Goal: Information Seeking & Learning: Learn about a topic

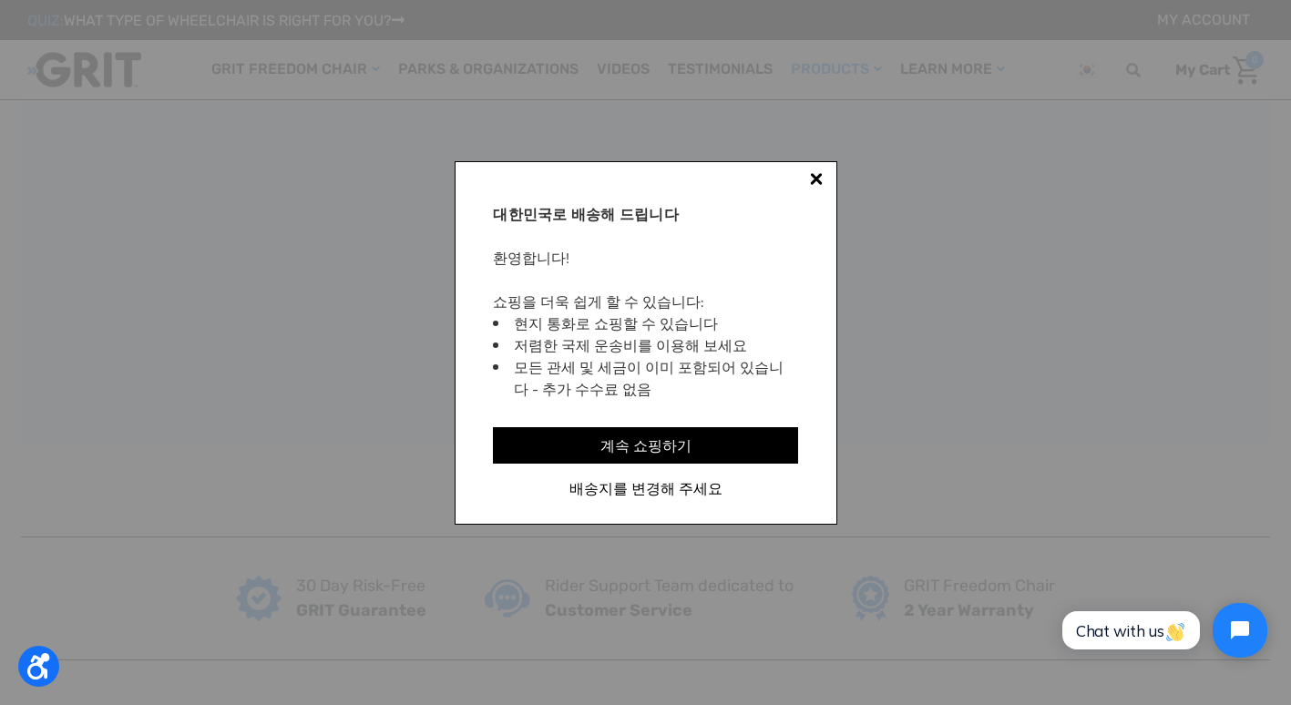
click at [815, 177] on div at bounding box center [816, 178] width 13 height 13
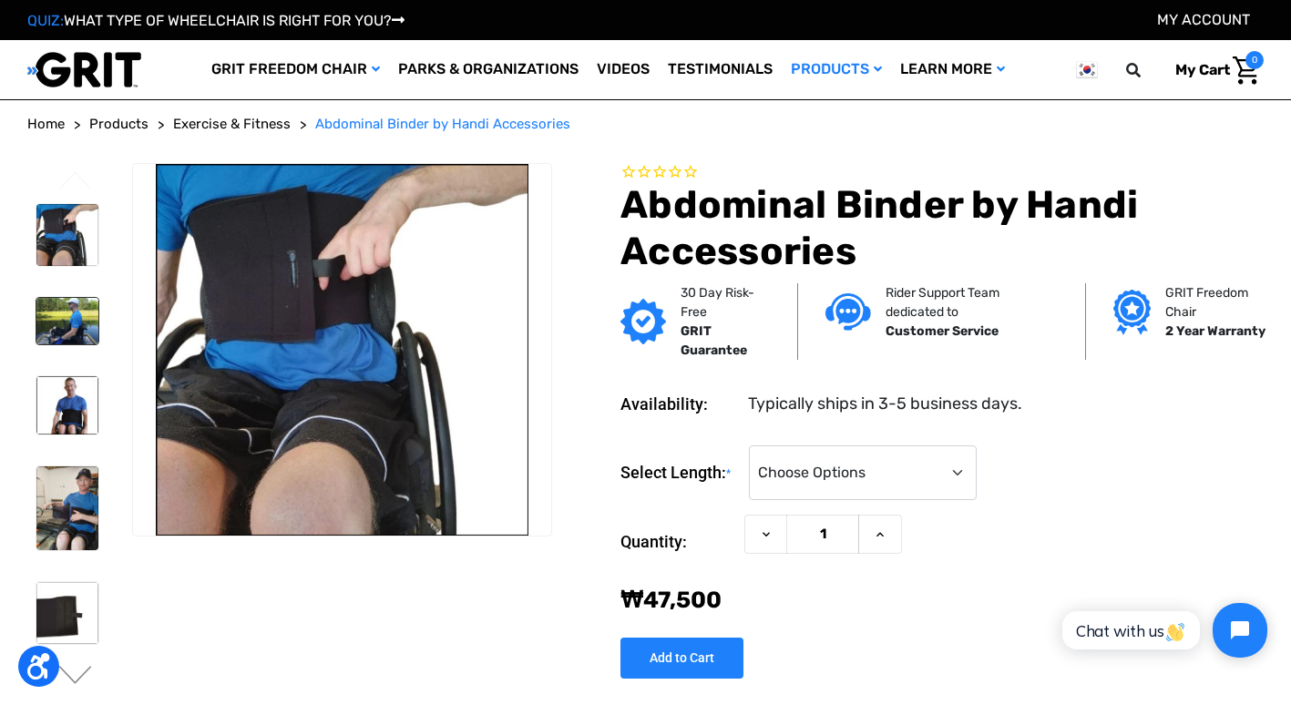
click at [69, 307] on img at bounding box center [67, 321] width 62 height 46
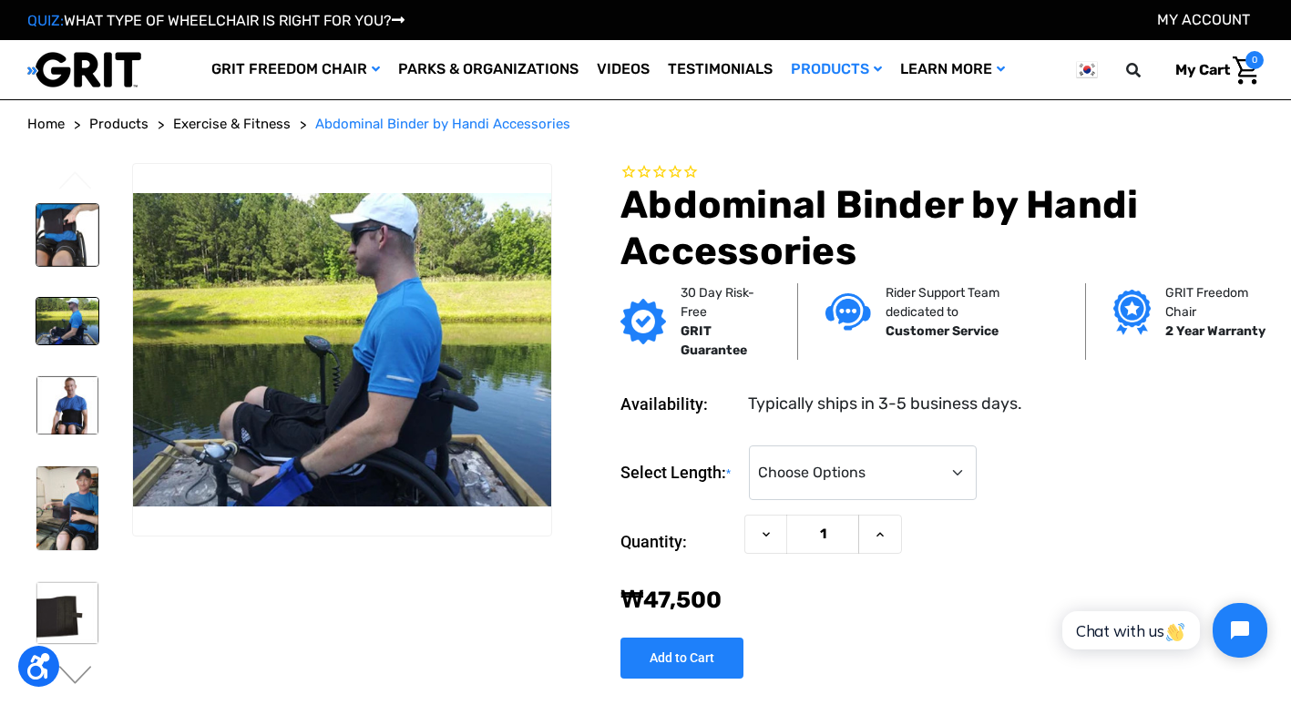
click at [65, 257] on img at bounding box center [67, 235] width 62 height 62
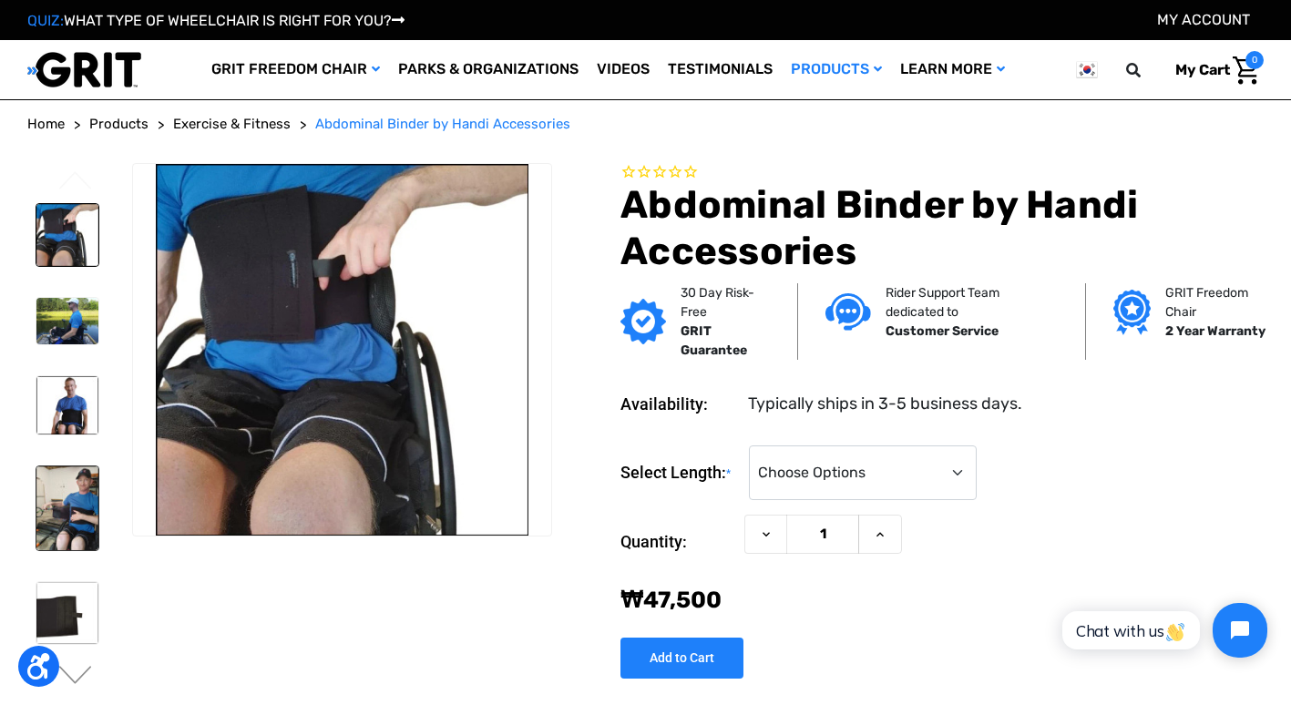
click at [61, 515] on img at bounding box center [67, 507] width 62 height 83
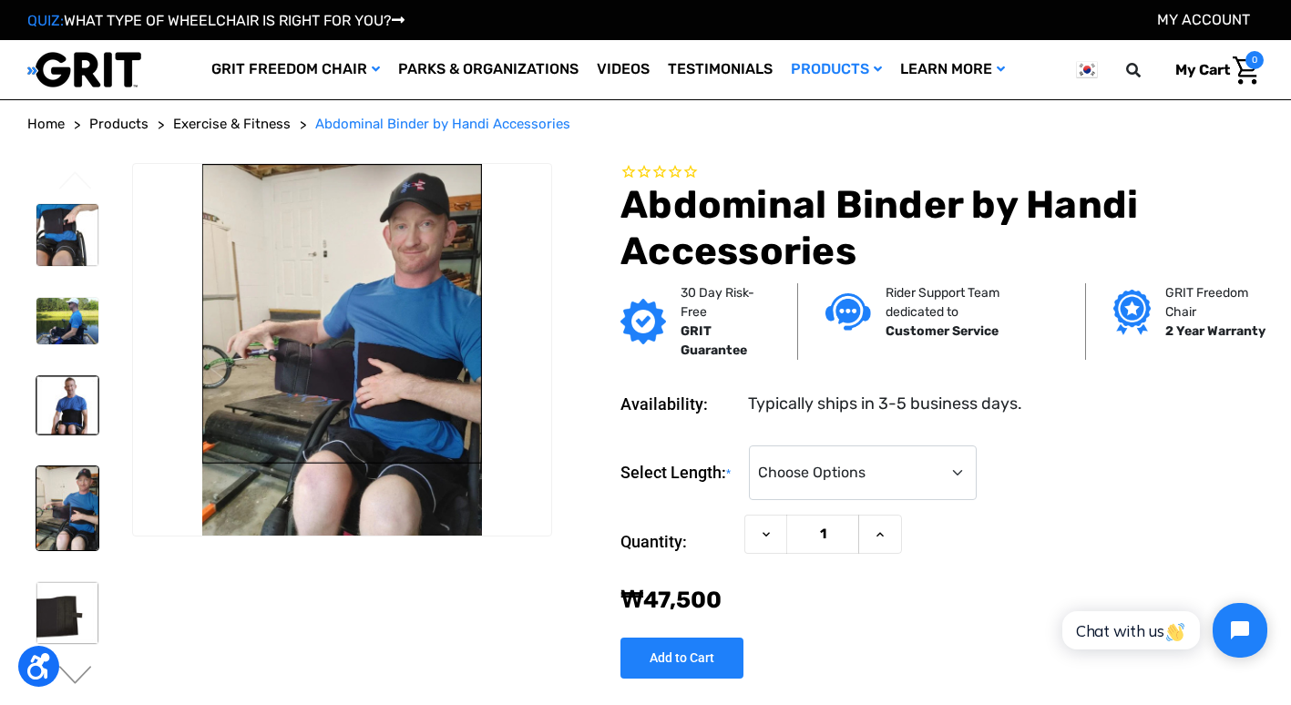
click at [71, 380] on img at bounding box center [67, 405] width 62 height 58
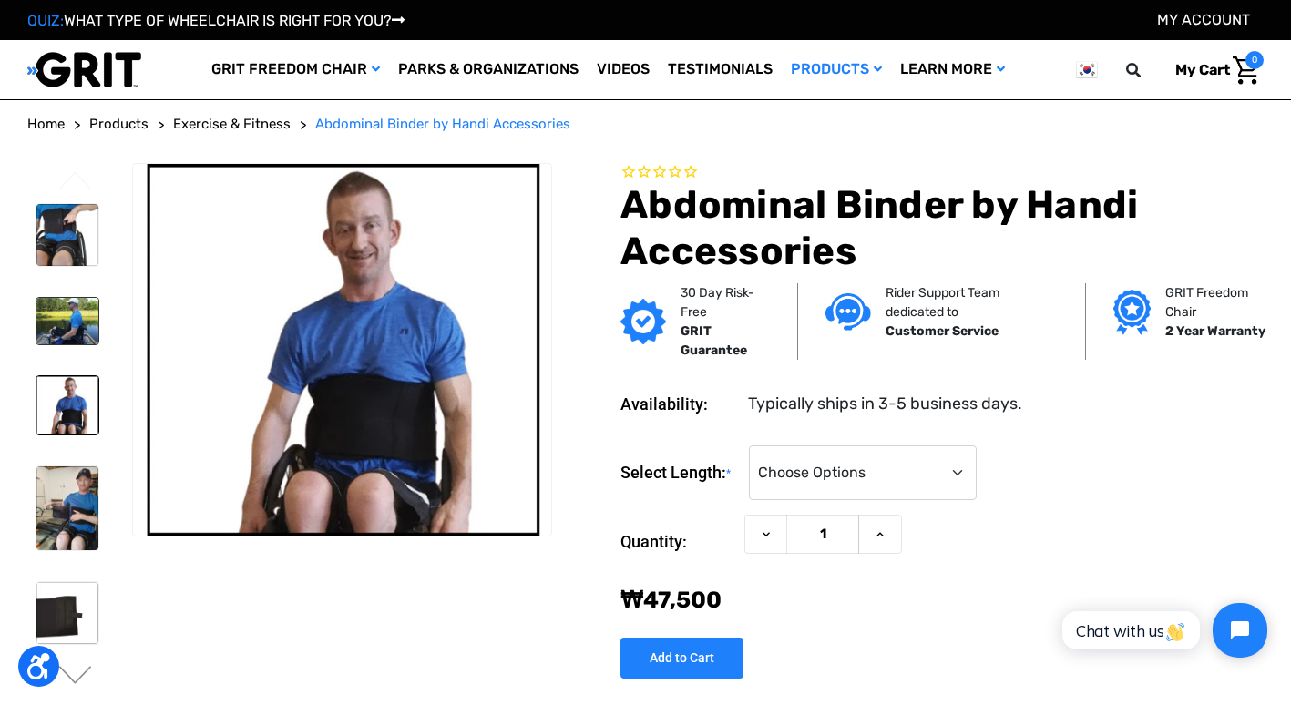
click at [91, 309] on img at bounding box center [67, 321] width 62 height 46
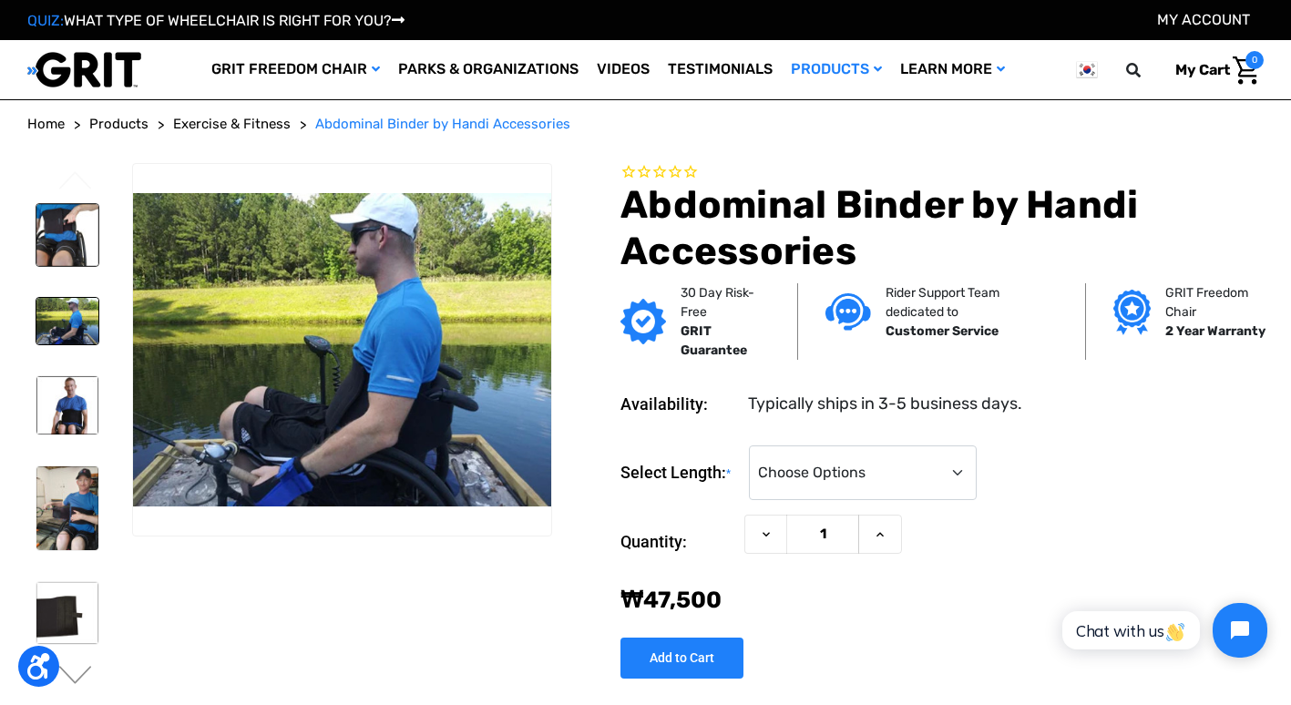
click at [77, 236] on img at bounding box center [67, 235] width 62 height 62
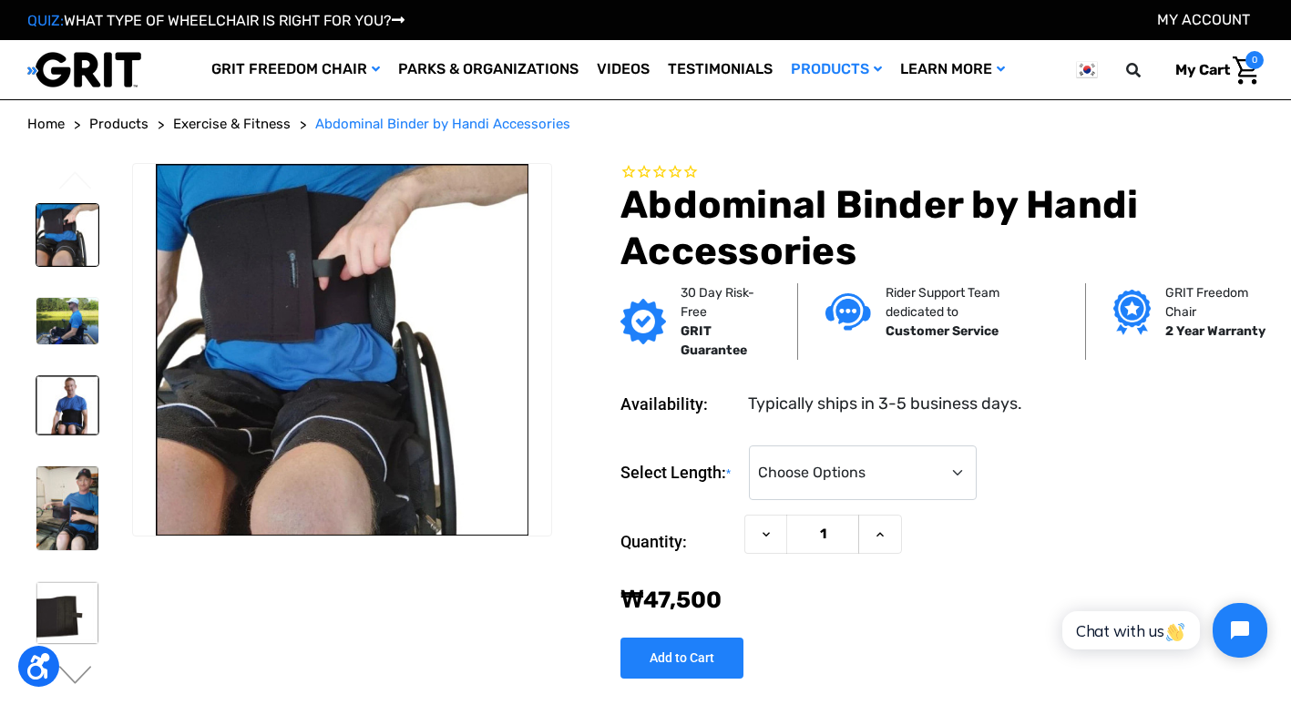
click at [66, 399] on img at bounding box center [67, 405] width 62 height 58
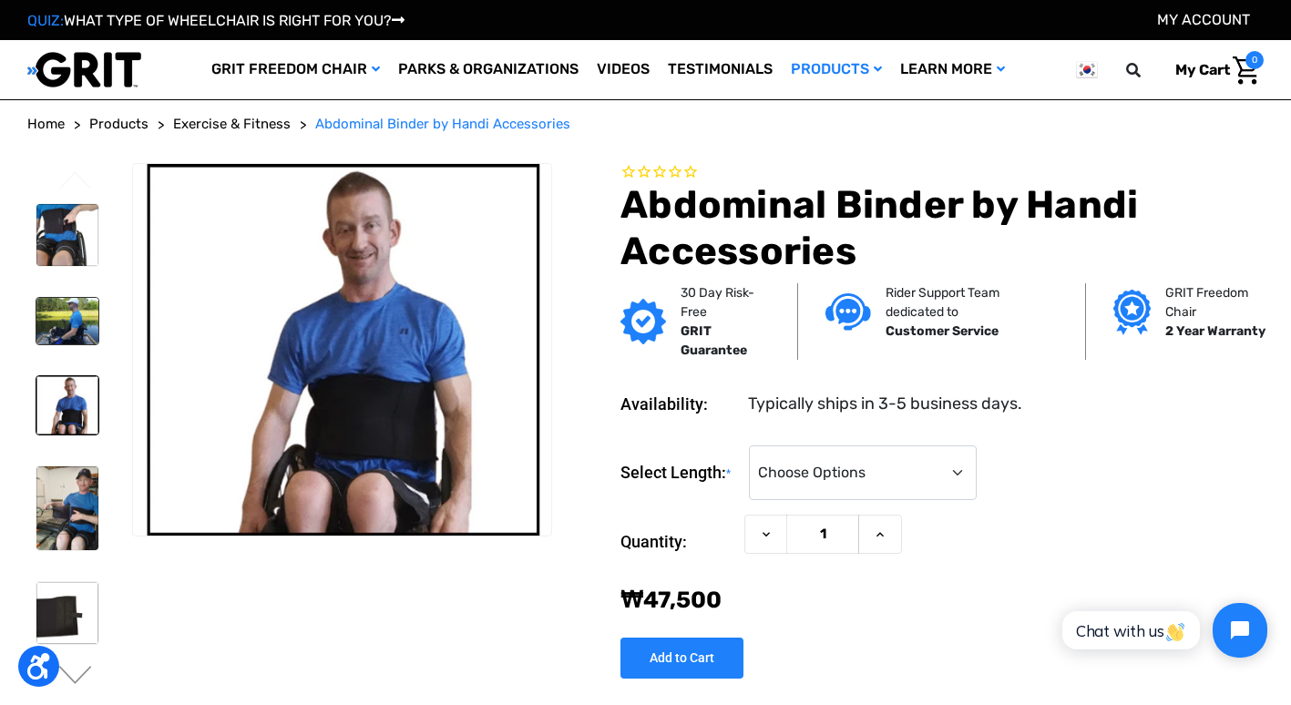
click at [73, 312] on img at bounding box center [67, 321] width 62 height 46
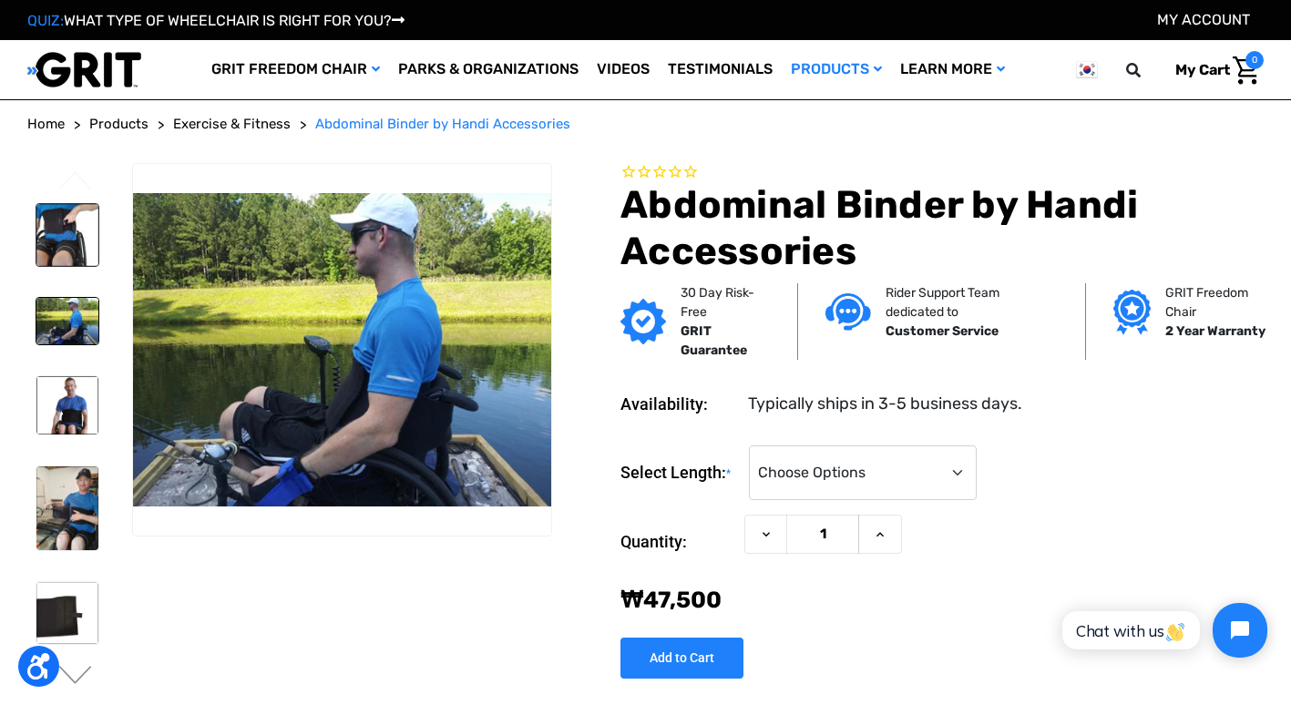
click at [65, 243] on img at bounding box center [67, 235] width 62 height 62
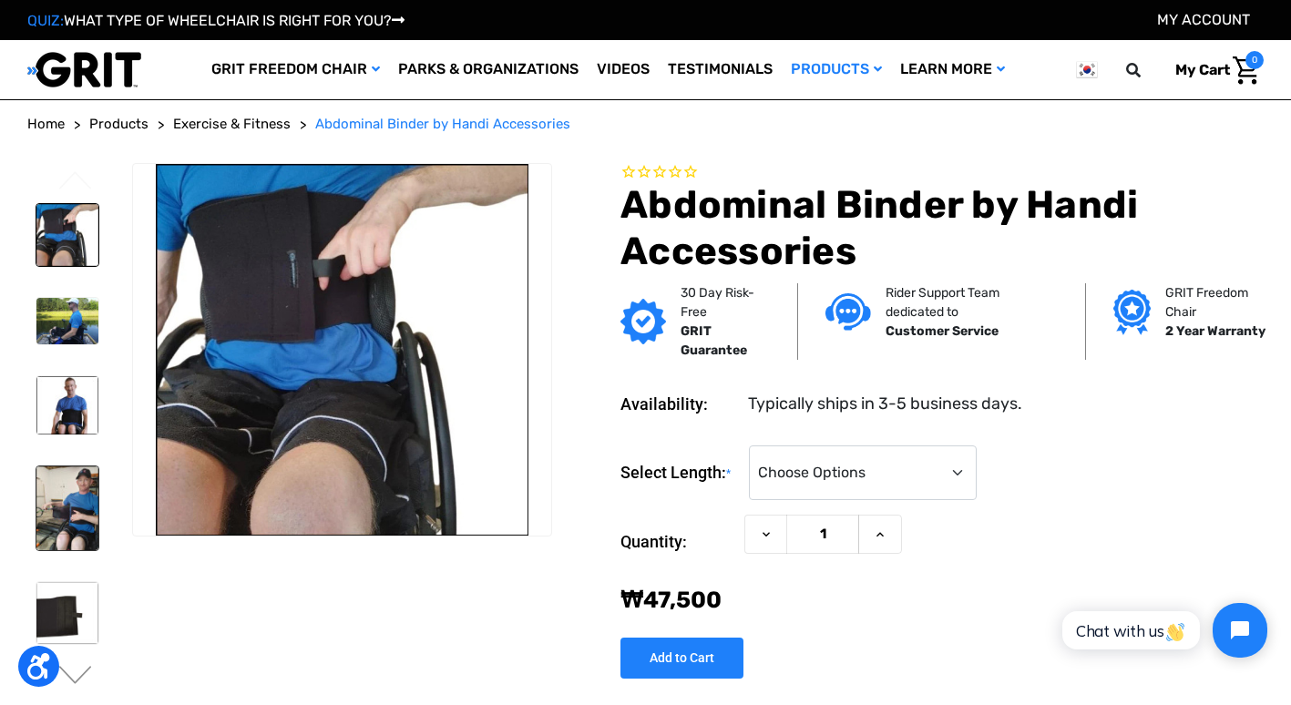
click at [76, 544] on img at bounding box center [67, 507] width 62 height 83
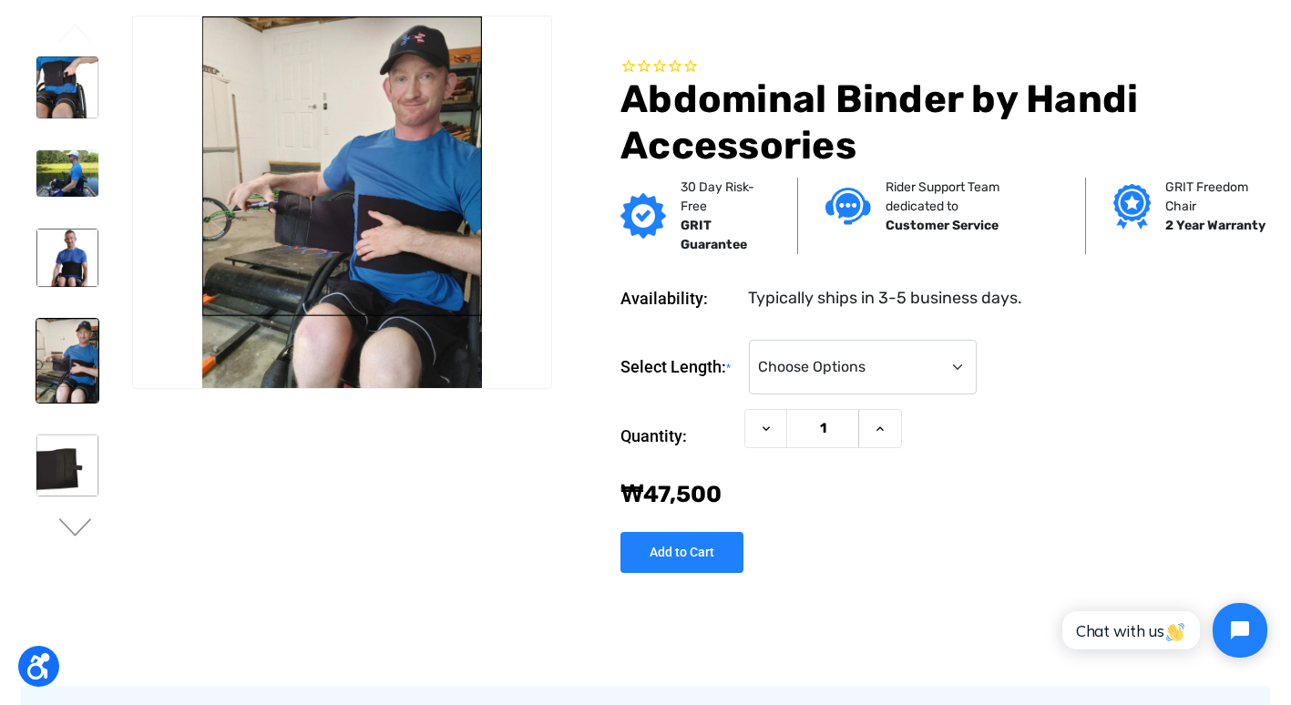
scroll to position [273, 0]
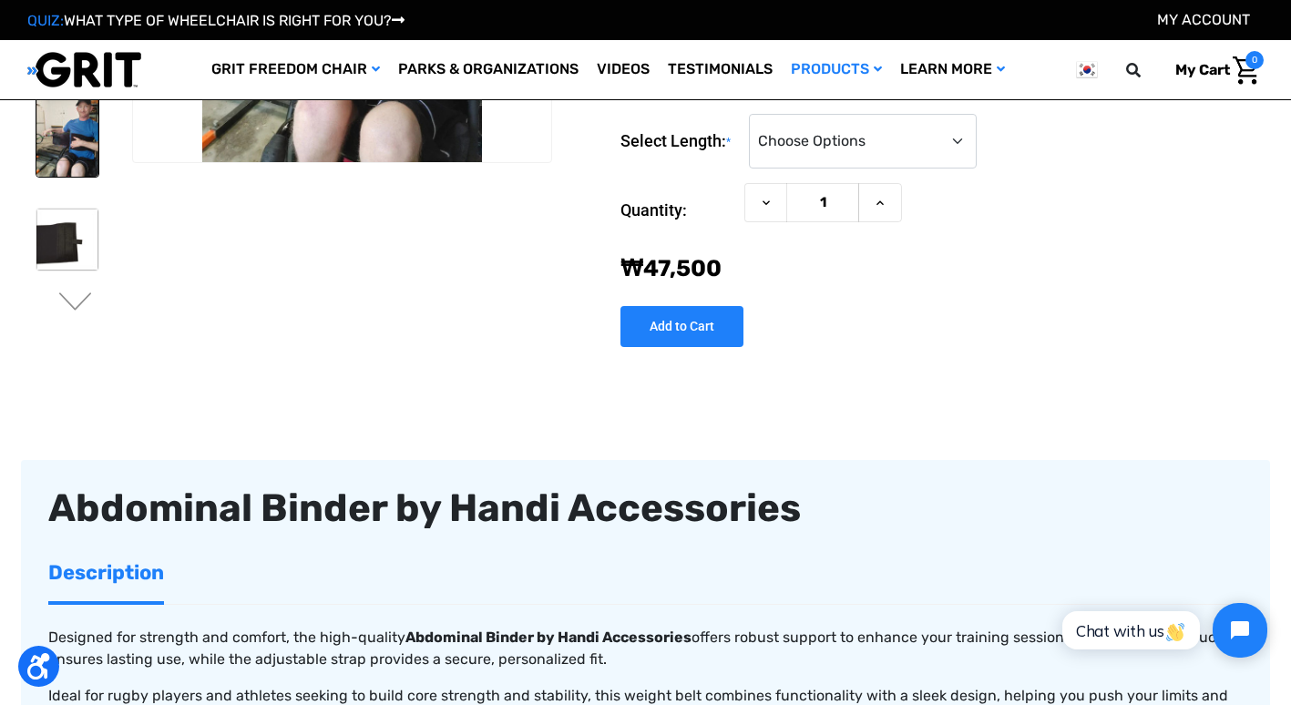
click at [94, 290] on div at bounding box center [66, 104] width 78 height 567
click at [78, 304] on button "Next" at bounding box center [75, 303] width 38 height 22
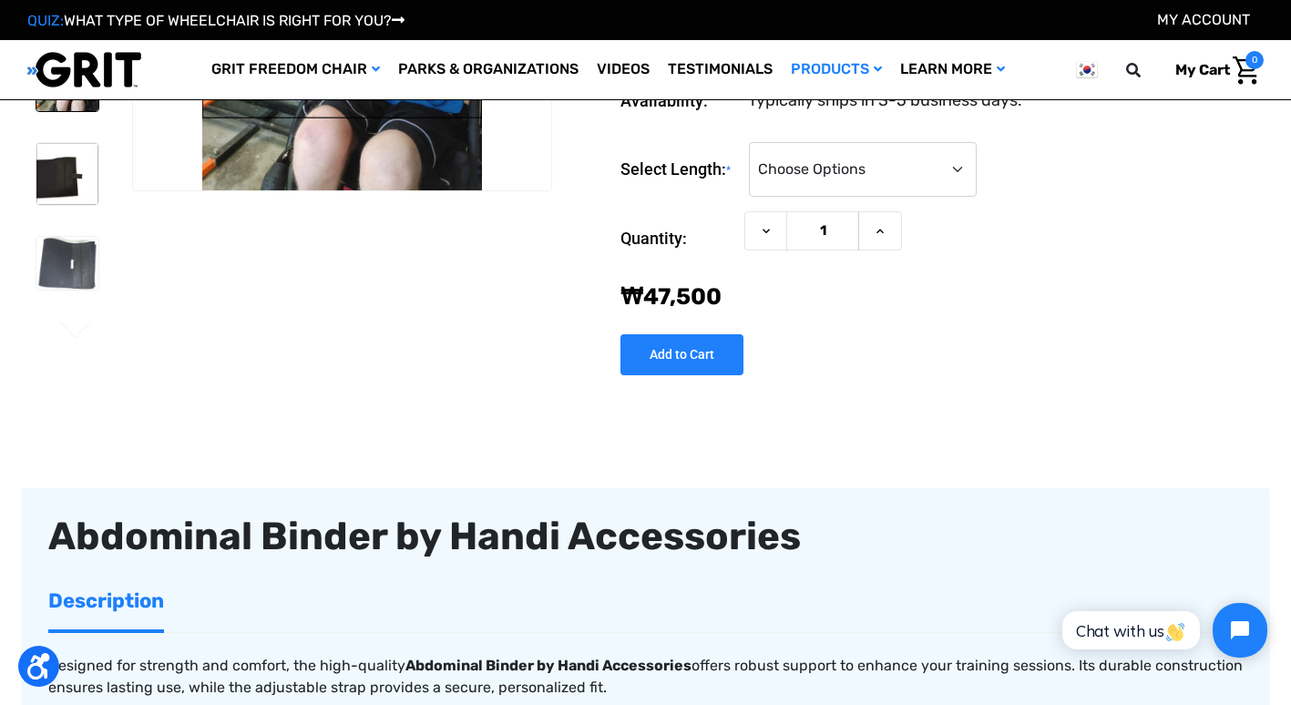
click at [78, 303] on ul "Previous Next" at bounding box center [79, 86] width 105 height 536
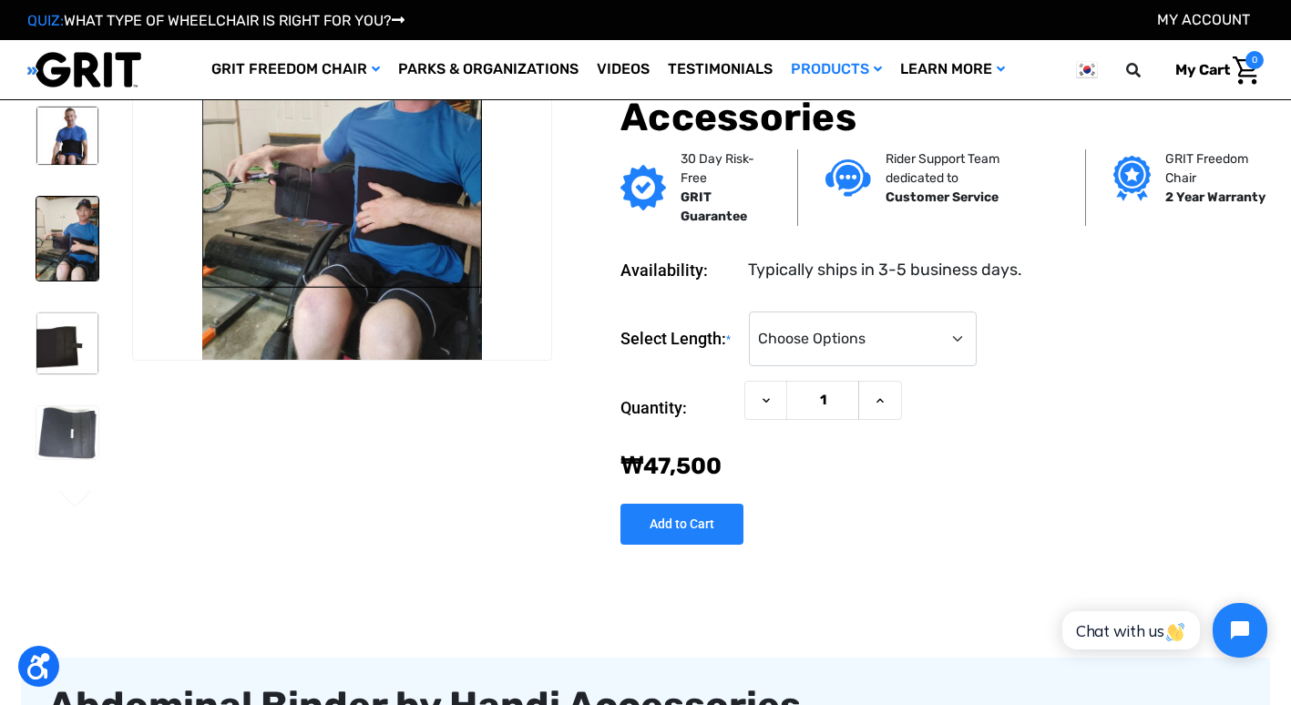
scroll to position [0, 0]
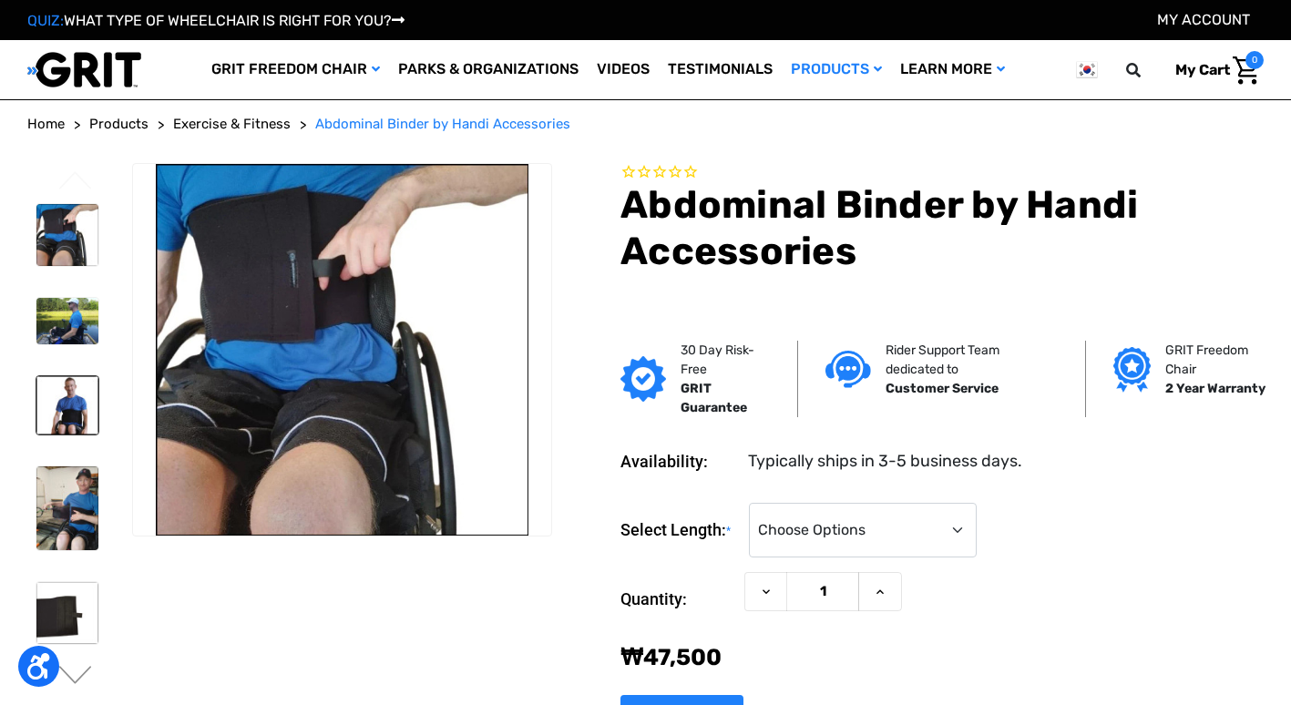
click at [70, 422] on img at bounding box center [67, 405] width 62 height 58
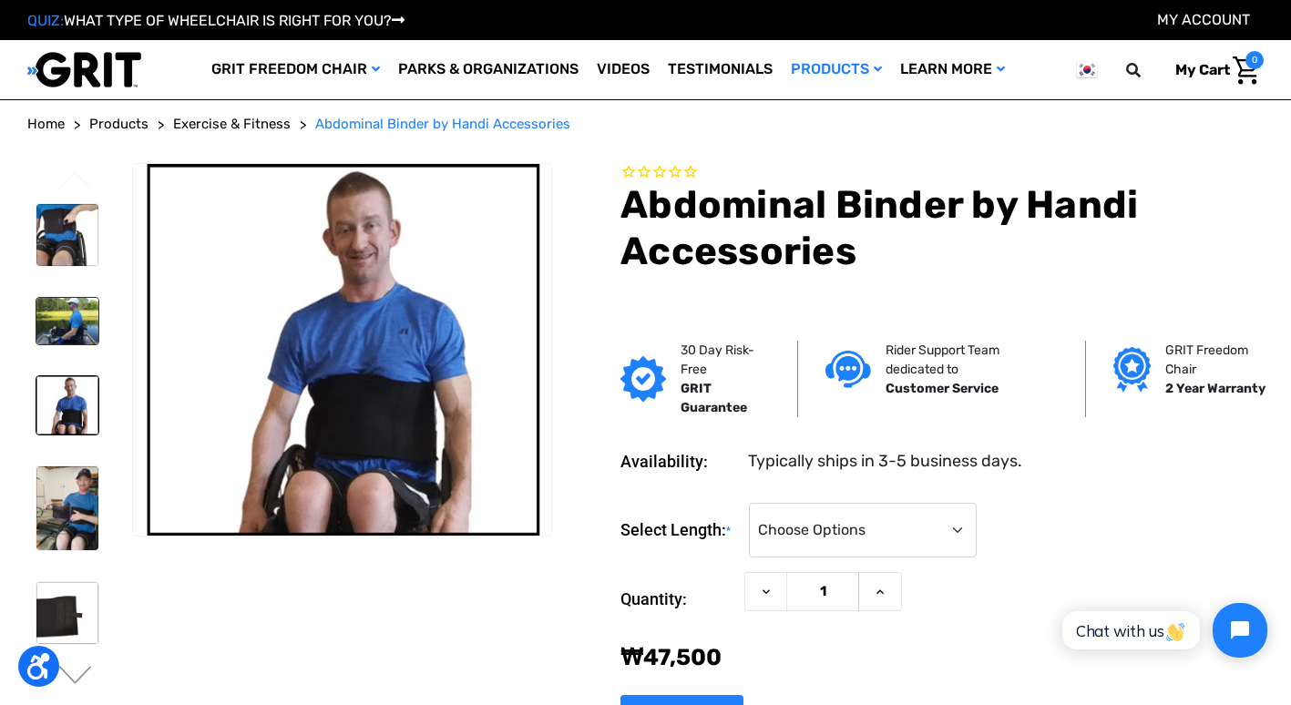
drag, startPoint x: 81, startPoint y: 360, endPoint x: 75, endPoint y: 329, distance: 31.6
click at [81, 360] on div at bounding box center [66, 478] width 78 height 567
click at [73, 320] on img at bounding box center [67, 321] width 62 height 46
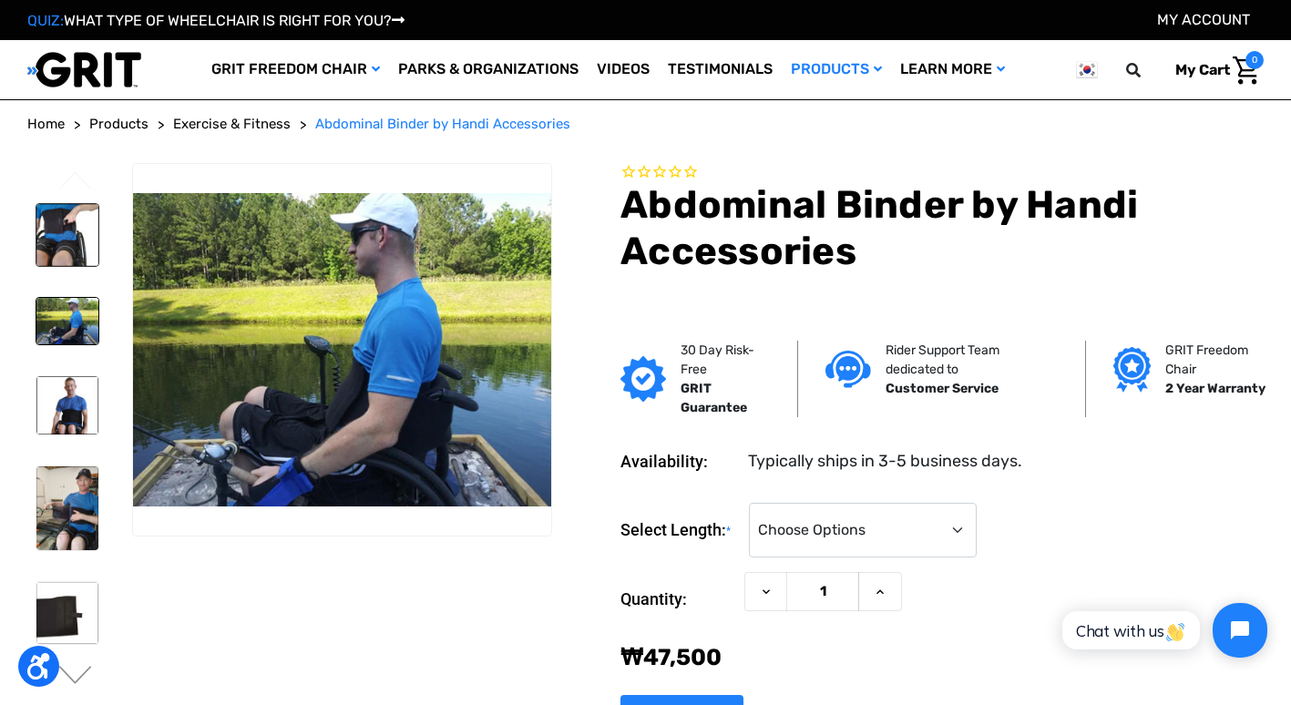
click at [73, 226] on img at bounding box center [67, 235] width 62 height 62
